Goal: Task Accomplishment & Management: Use online tool/utility

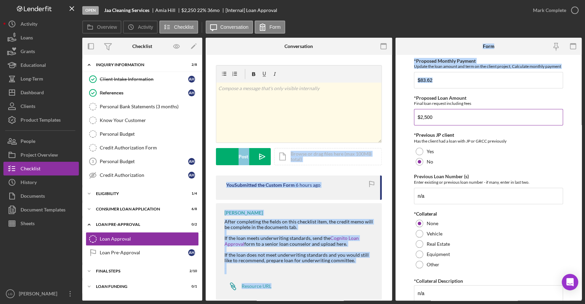
drag, startPoint x: 389, startPoint y: 119, endPoint x: 459, endPoint y: 124, distance: 70.8
click at [459, 124] on div "Overview Internal Workflow Stage Open Icon/Dropdown Arrow Archive (can unarchiv…" at bounding box center [331, 169] width 499 height 263
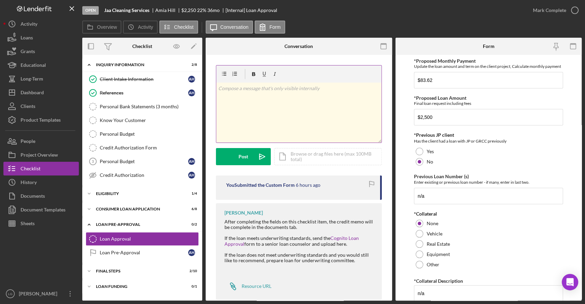
click at [379, 75] on div "v Color teal Color pink Remove color Add row above Add row below Add column bef…" at bounding box center [299, 104] width 166 height 78
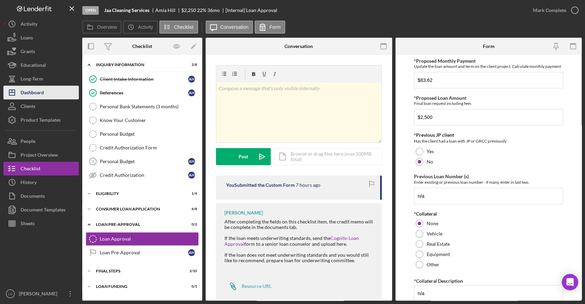
click at [46, 88] on button "Icon/Dashboard Dashboard" at bounding box center [40, 93] width 75 height 14
